Goal: Complete application form

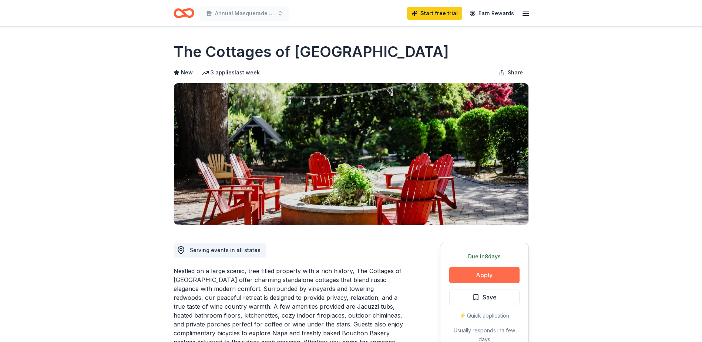
click at [480, 279] on button "Apply" at bounding box center [484, 275] width 70 height 16
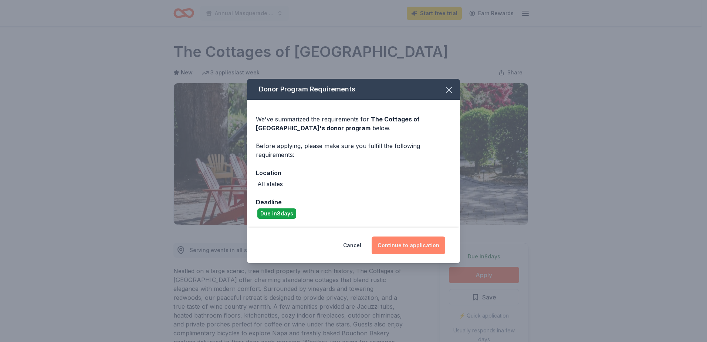
click at [406, 242] on button "Continue to application" at bounding box center [409, 245] width 74 height 18
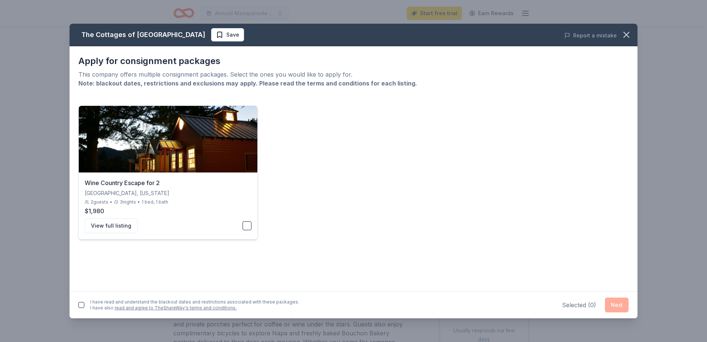
click at [247, 224] on button "button" at bounding box center [247, 225] width 9 height 9
click at [616, 307] on button "Next" at bounding box center [617, 304] width 24 height 15
click at [83, 303] on button "button" at bounding box center [81, 303] width 6 height 6
click at [617, 304] on button "Next" at bounding box center [617, 303] width 24 height 15
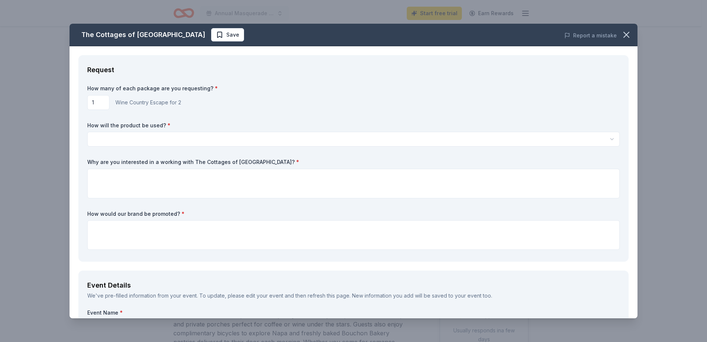
click at [267, 142] on html "Annual Masquerade Gala Honoring Community Volunteers Start free trial Earn Rewa…" at bounding box center [353, 171] width 707 height 342
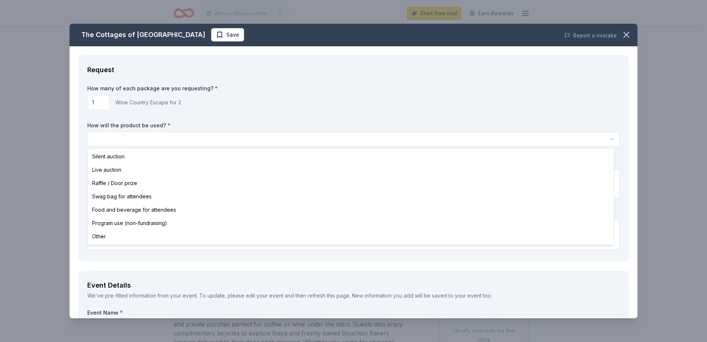
select select "liveAuction"
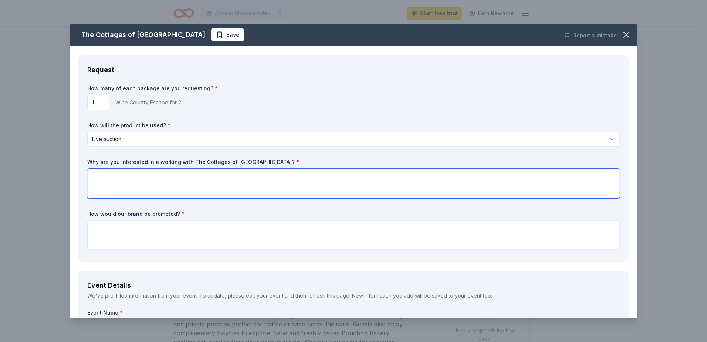
click at [152, 176] on textarea at bounding box center [353, 184] width 533 height 30
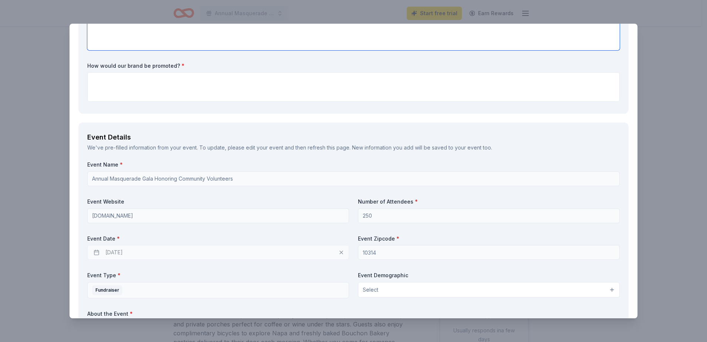
scroll to position [185, 0]
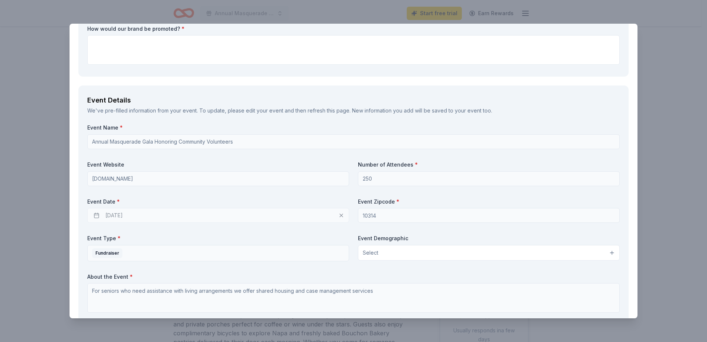
click at [282, 213] on div "[DATE]" at bounding box center [218, 215] width 262 height 15
click at [96, 215] on div "[DATE]" at bounding box center [218, 215] width 262 height 15
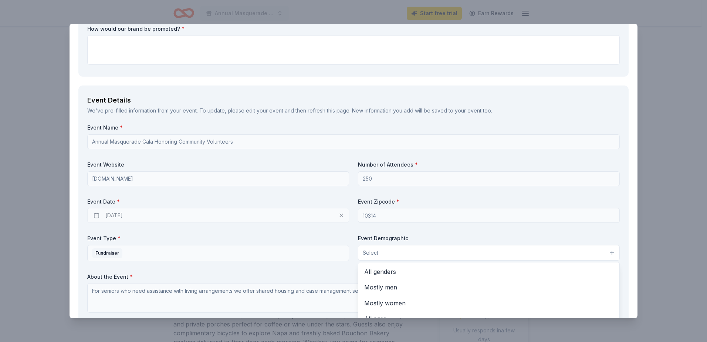
click at [441, 256] on button "Select" at bounding box center [489, 253] width 262 height 16
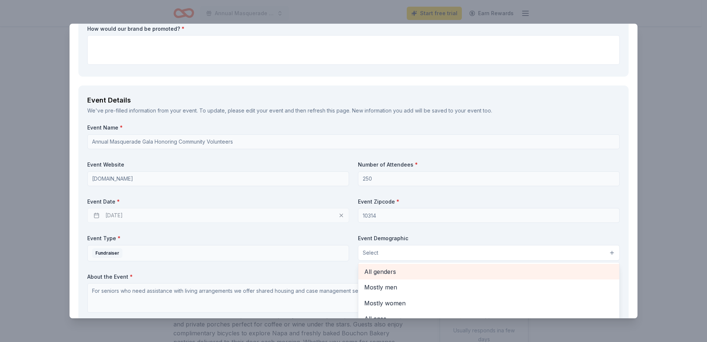
click at [429, 273] on span "All genders" at bounding box center [488, 272] width 249 height 10
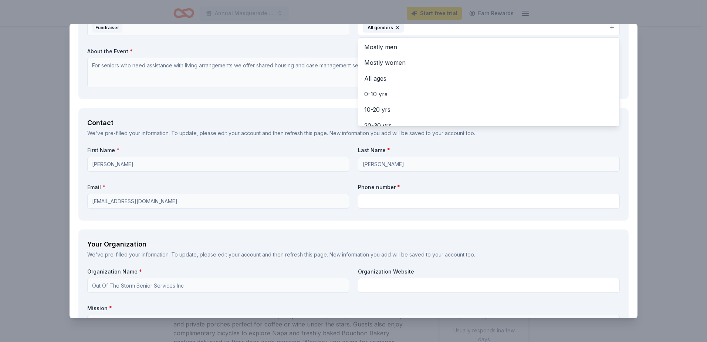
scroll to position [444, 0]
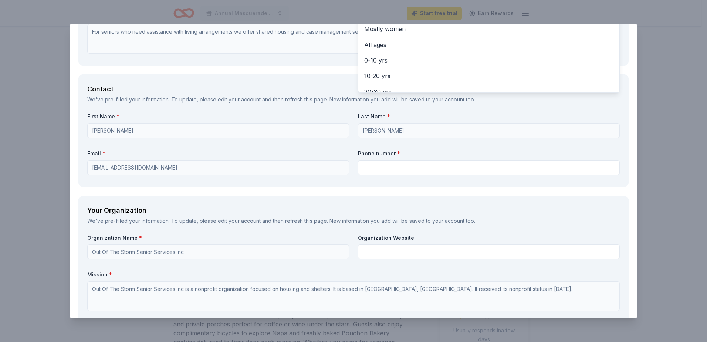
click at [380, 251] on div "Request How many of each package are you requesting? * 1 Wine Country Escape fo…" at bounding box center [354, 137] width 568 height 1053
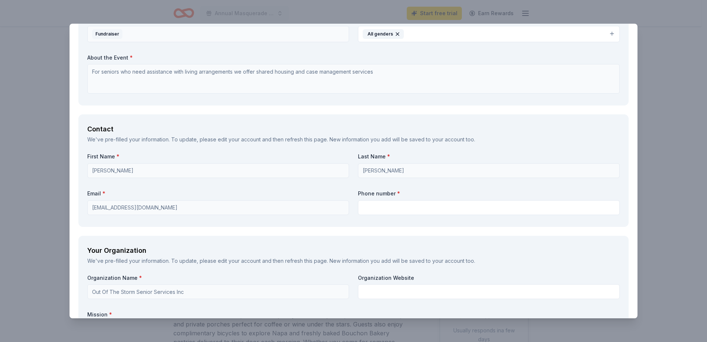
scroll to position [415, 0]
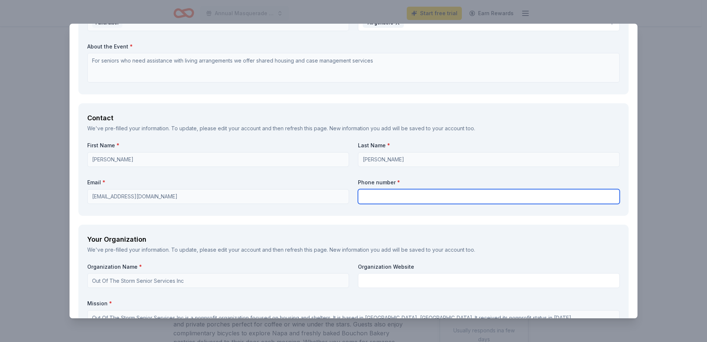
click at [414, 199] on input "text" at bounding box center [489, 196] width 262 height 15
type input "9294414120"
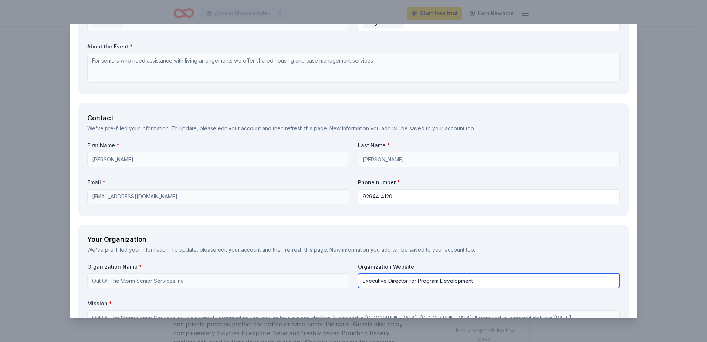
drag, startPoint x: 481, startPoint y: 282, endPoint x: 354, endPoint y: 284, distance: 126.9
type input "[DOMAIN_NAME]"
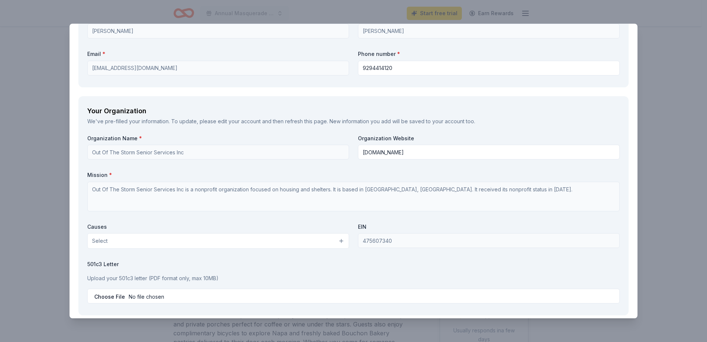
scroll to position [563, 0]
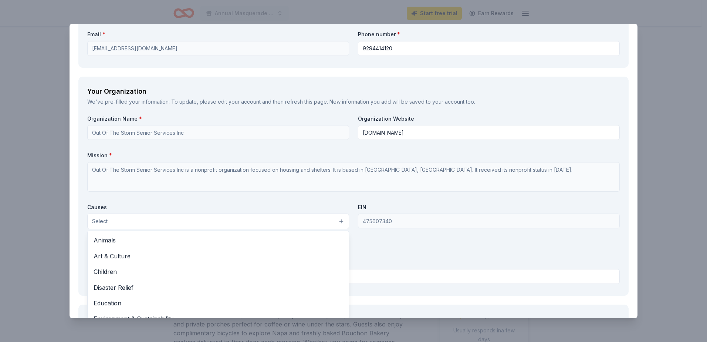
click at [224, 225] on button "Select" at bounding box center [218, 221] width 262 height 16
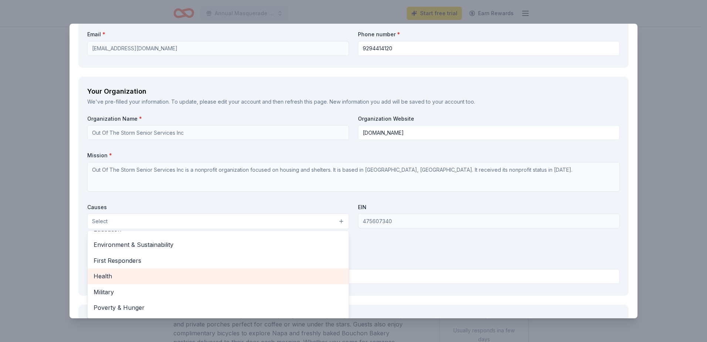
scroll to position [103, 0]
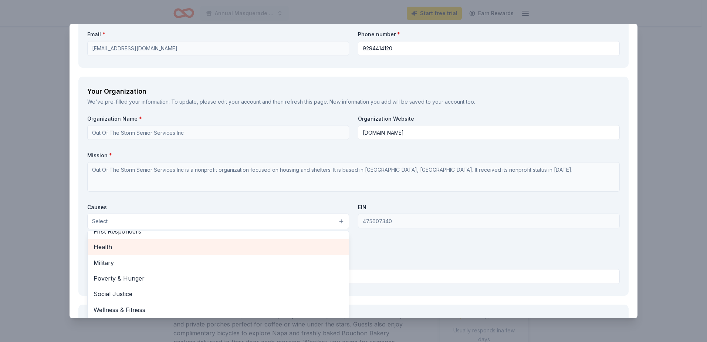
click at [182, 251] on span "Health" at bounding box center [218, 247] width 249 height 10
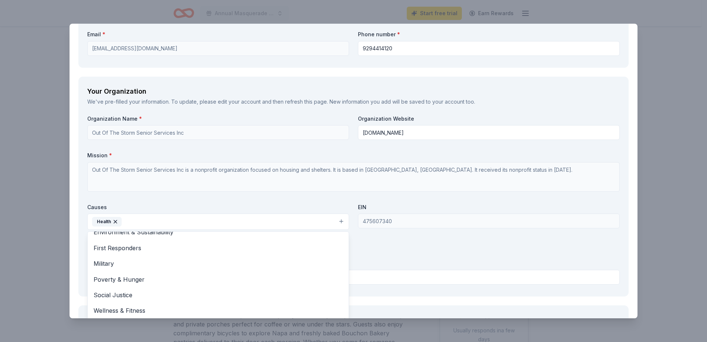
click at [385, 258] on div "Organization Name * Out Of The Storm Senior Services Inc Organization Website […" at bounding box center [353, 201] width 533 height 172
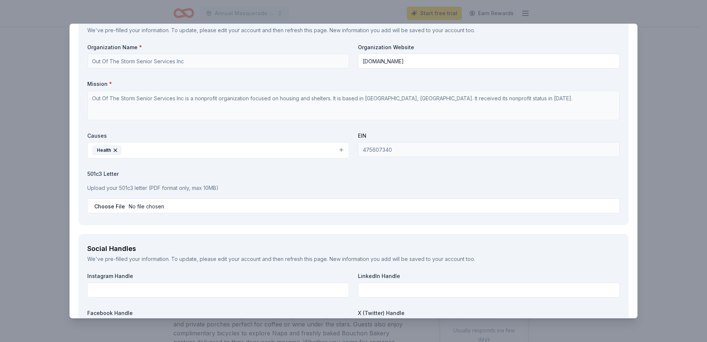
scroll to position [637, 0]
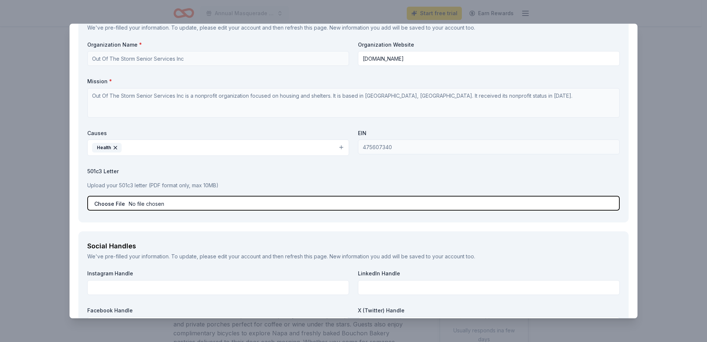
click at [309, 205] on input "file" at bounding box center [353, 203] width 533 height 15
type input "C:\fakepath\501(c)3 Determination letter.pdf"
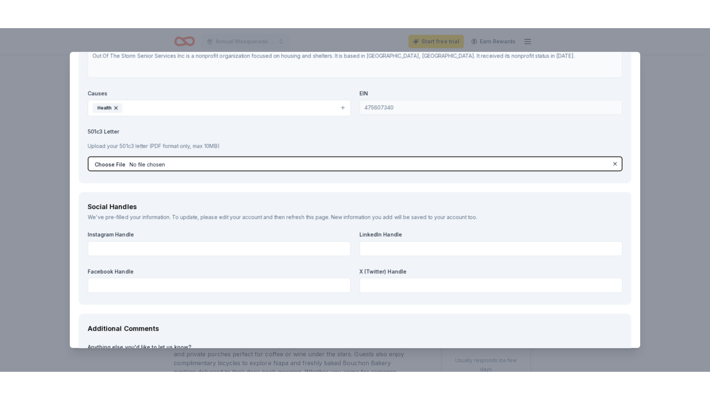
scroll to position [711, 0]
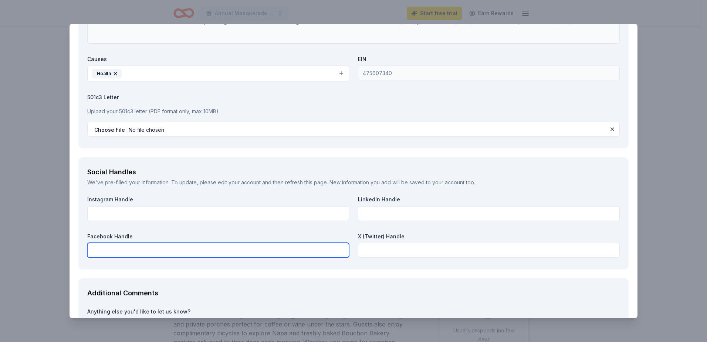
click at [184, 249] on input "text" at bounding box center [218, 250] width 262 height 15
type input "Out of the"
click button at bounding box center [612, 129] width 9 height 9
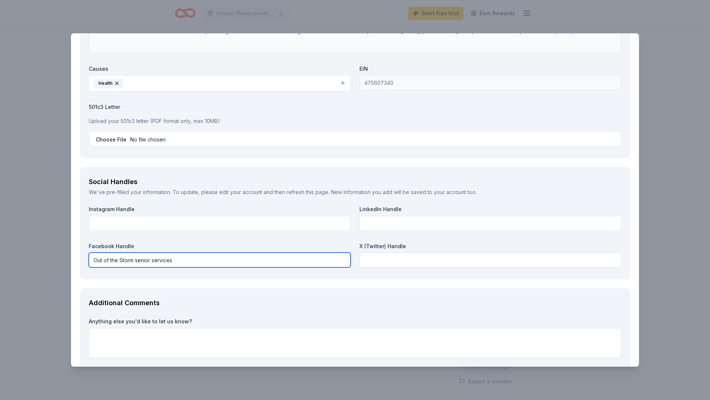
type input "Out of the Storm senior services"
click at [171, 335] on textarea at bounding box center [355, 343] width 533 height 30
click at [185, 341] on div "The Cottages of Napa Valley Save Report a mistake Request How many of each pack…" at bounding box center [355, 200] width 710 height 400
click at [174, 341] on textarea at bounding box center [355, 343] width 533 height 30
paste textarea "Out of the Storm Senior Services, Inc., or Out of the Storm Senior Housing, was…"
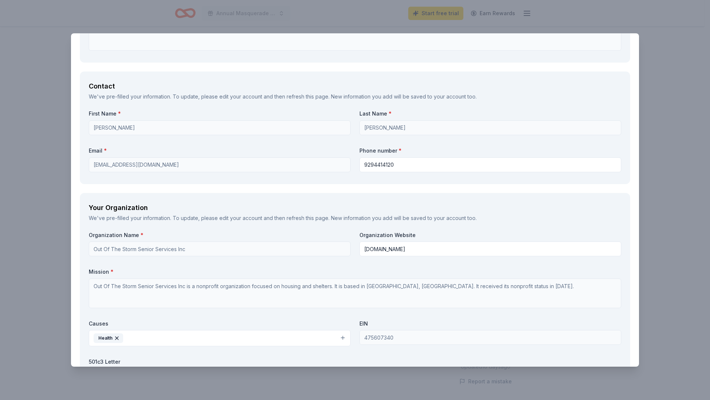
scroll to position [468, 0]
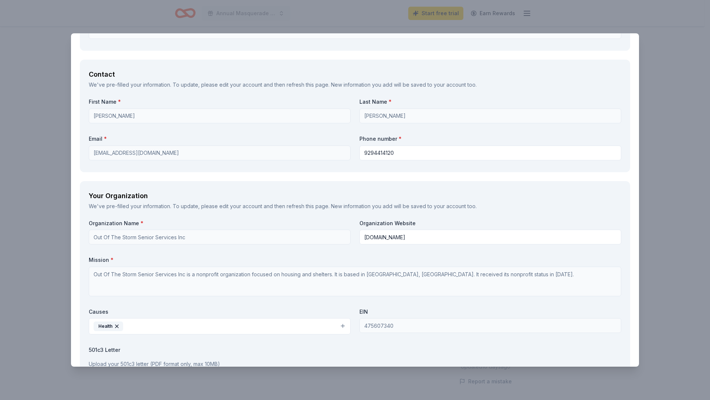
type textarea "Out of the Storm Senior Services, Inc., or Out of the Storm Senior Housing, was…"
click at [339, 328] on button "Health" at bounding box center [220, 326] width 262 height 16
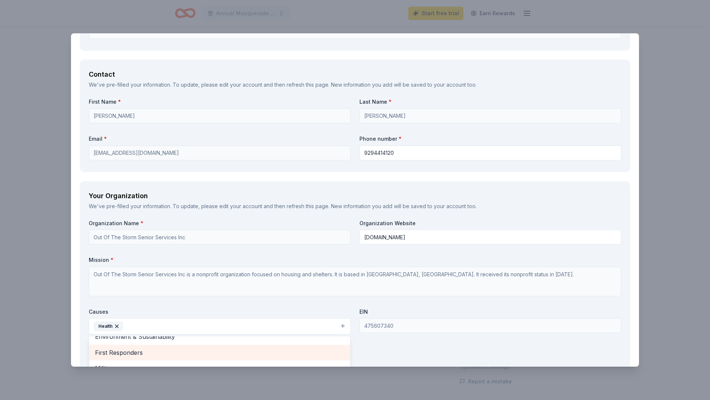
scroll to position [505, 0]
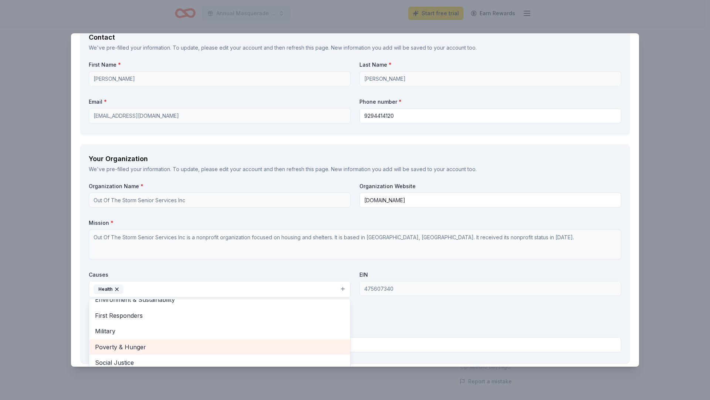
click at [174, 341] on span "Poverty & Hunger" at bounding box center [219, 347] width 249 height 10
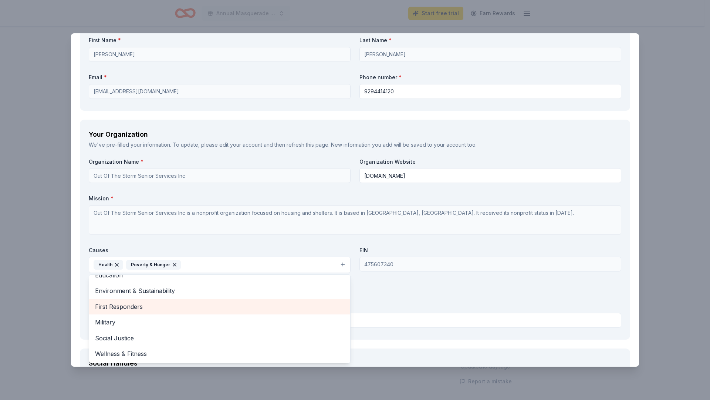
scroll to position [542, 0]
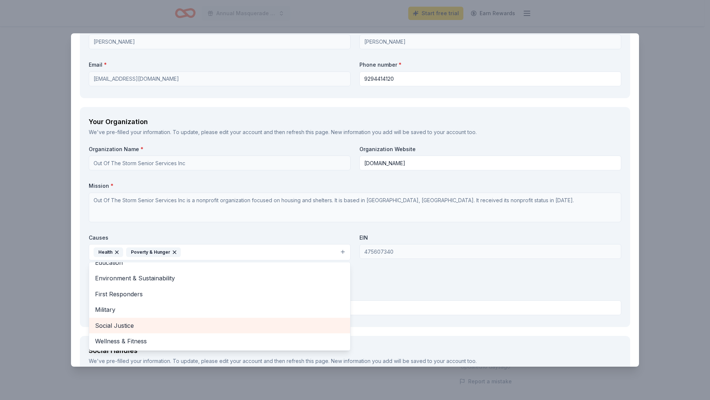
click at [185, 325] on span "Social Justice" at bounding box center [219, 325] width 249 height 10
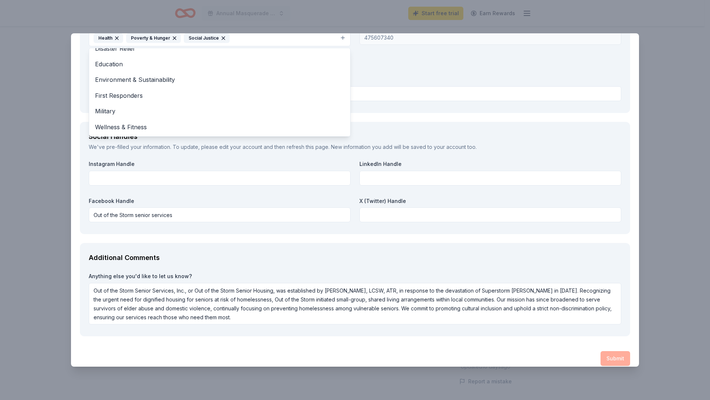
scroll to position [764, 0]
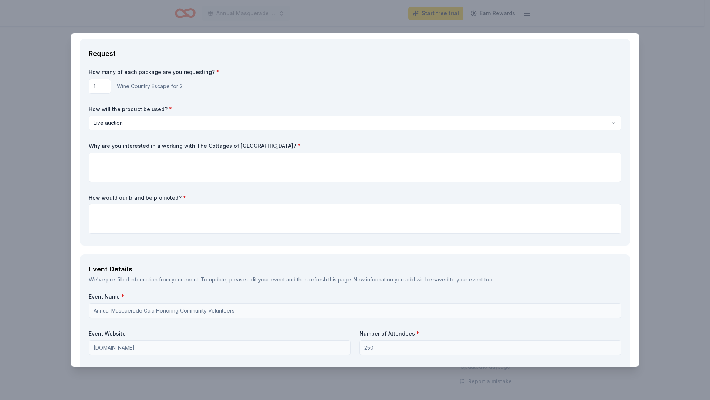
scroll to position [0, 0]
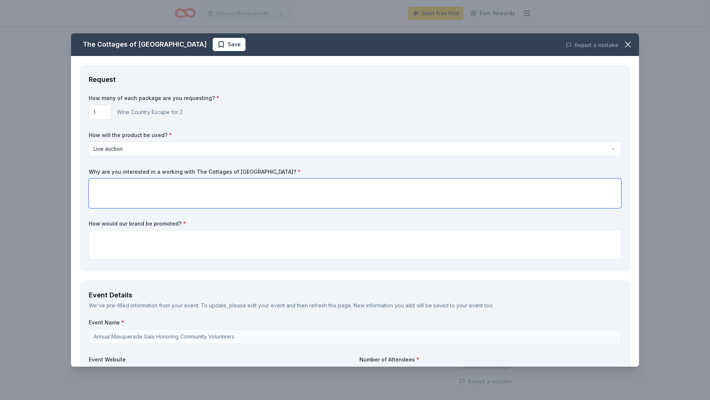
click at [150, 192] on textarea at bounding box center [355, 193] width 533 height 30
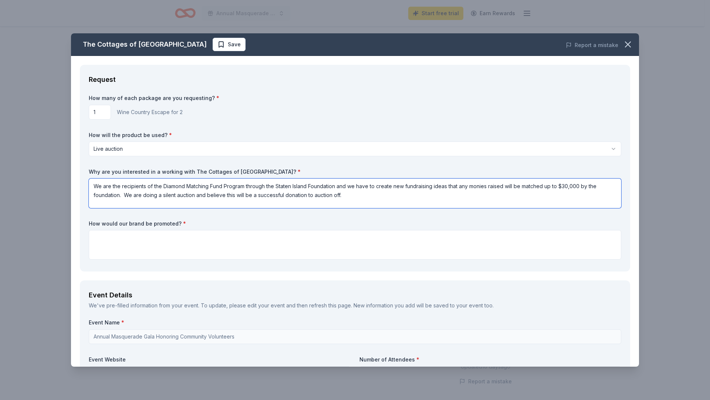
type textarea "We are the recipients of the Diamond Matching Fund Program through the Staten I…"
click at [157, 238] on textarea at bounding box center [355, 245] width 533 height 30
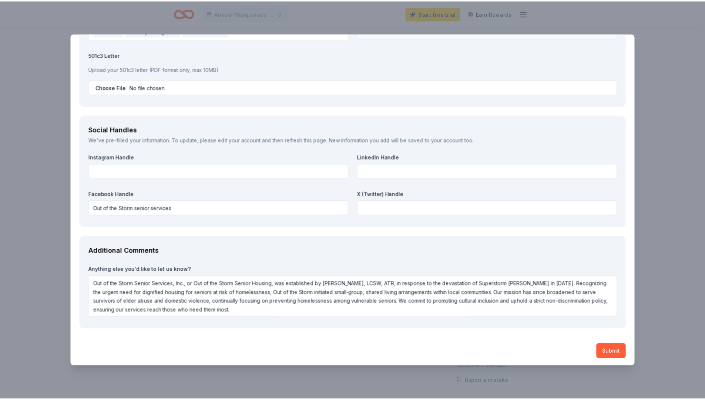
scroll to position [764, 0]
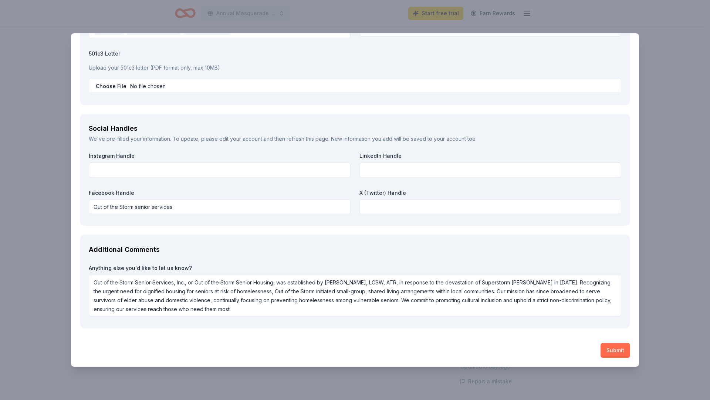
type textarea "Signage, in our Gala Electronic Journal that we are working to place on our web…"
click at [613, 341] on button "Submit" at bounding box center [616, 350] width 30 height 15
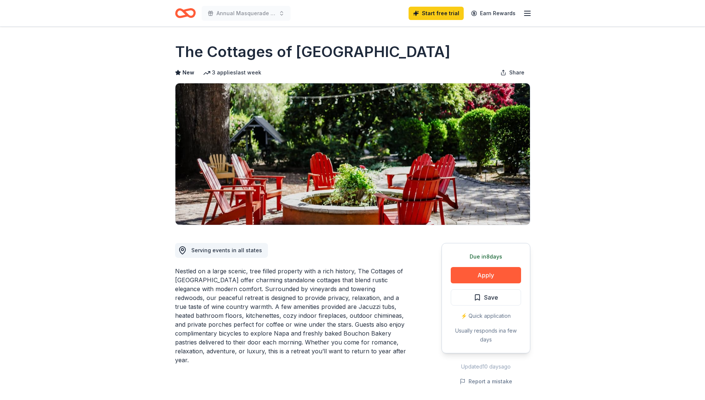
click at [488, 290] on button "Save" at bounding box center [486, 297] width 70 height 16
click at [505, 297] on button "Save" at bounding box center [486, 297] width 70 height 16
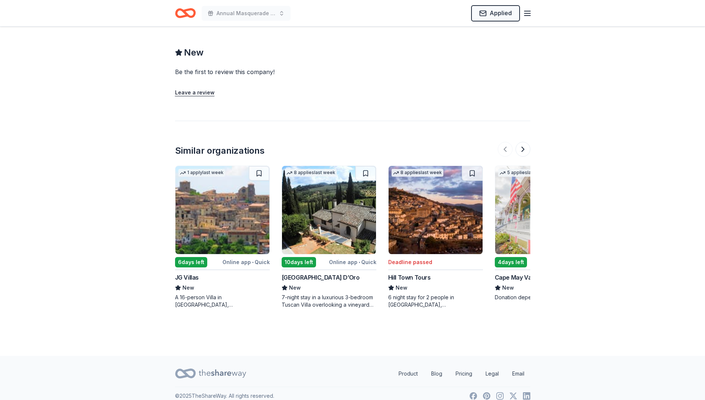
scroll to position [637, 0]
click at [511, 233] on img at bounding box center [542, 209] width 94 height 88
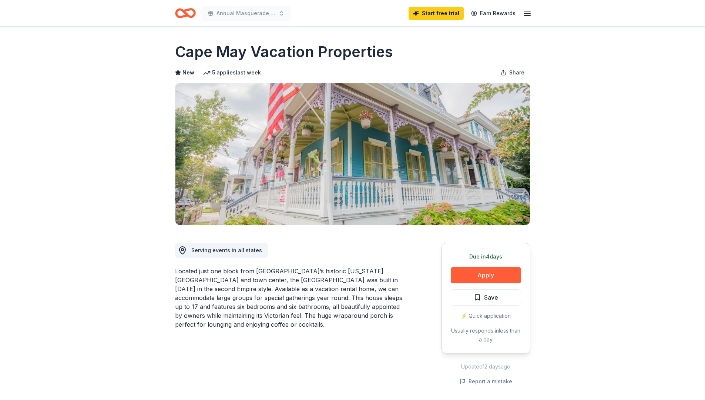
click at [500, 296] on button "Save" at bounding box center [486, 297] width 70 height 16
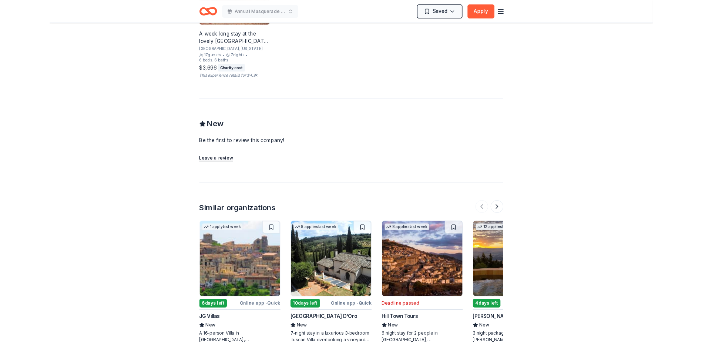
scroll to position [677, 0]
